Goal: Transaction & Acquisition: Purchase product/service

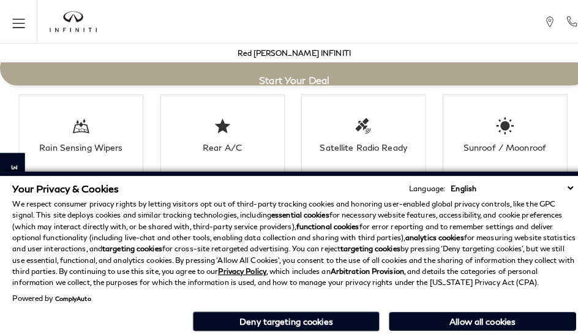
scroll to position [2248, 0]
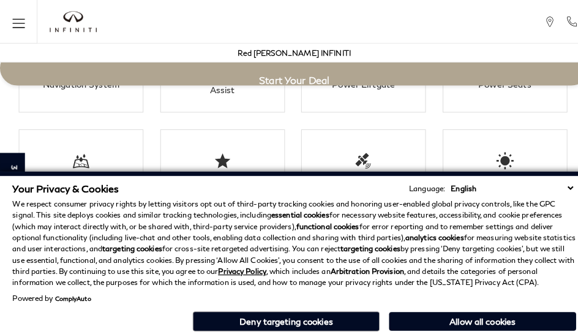
click at [306, 201] on p "We respect consumer privacy rights by letting visitors opt out of third-party t…" at bounding box center [289, 239] width 554 height 88
click at [306, 275] on p "We respect consumer privacy rights by letting visitors opt out of third-party t…" at bounding box center [289, 239] width 554 height 88
click at [55, 140] on li "Rain Sensing Wipers" at bounding box center [79, 167] width 123 height 80
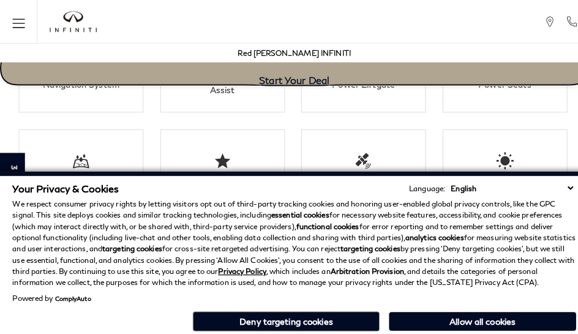
click at [123, 78] on link "Start Your Deal" at bounding box center [289, 67] width 578 height 34
